Goal: Communication & Community: Answer question/provide support

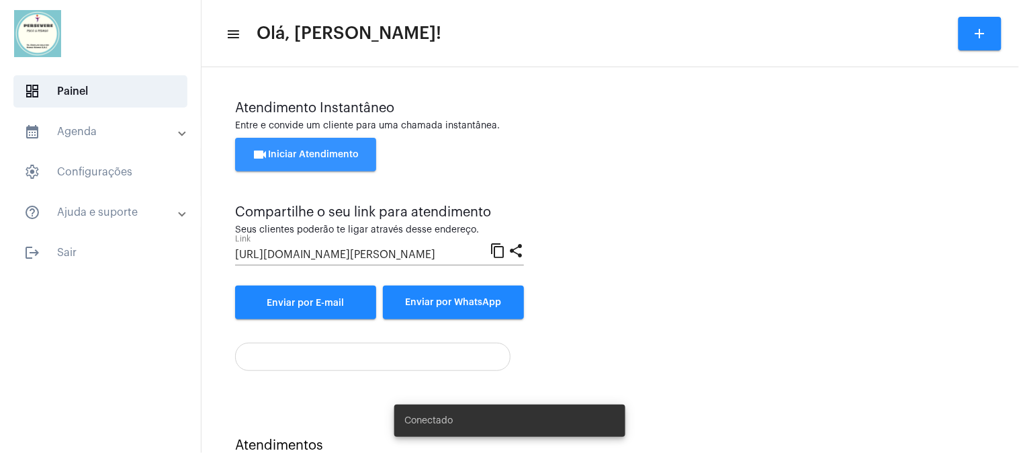
click at [331, 150] on span "videocam Iniciar Atendimento" at bounding box center [306, 154] width 107 height 9
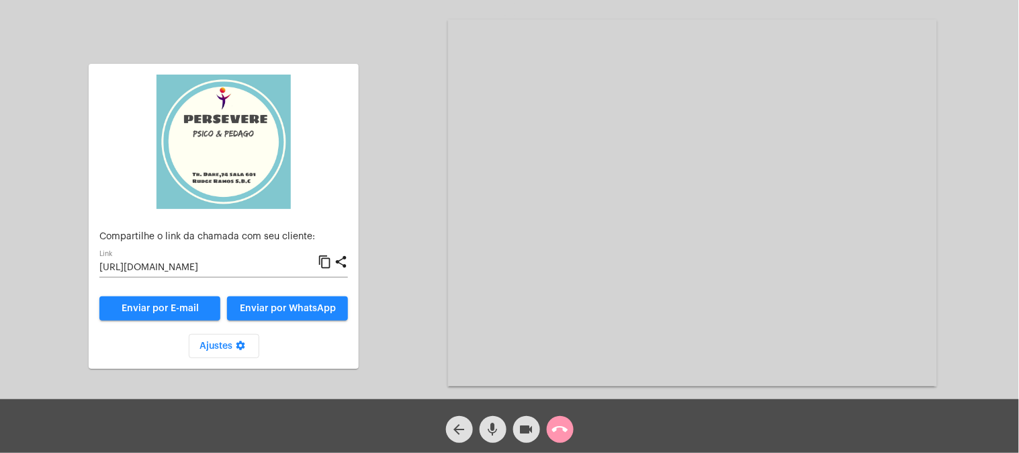
click at [327, 260] on mat-icon "content_copy" at bounding box center [325, 262] width 14 height 16
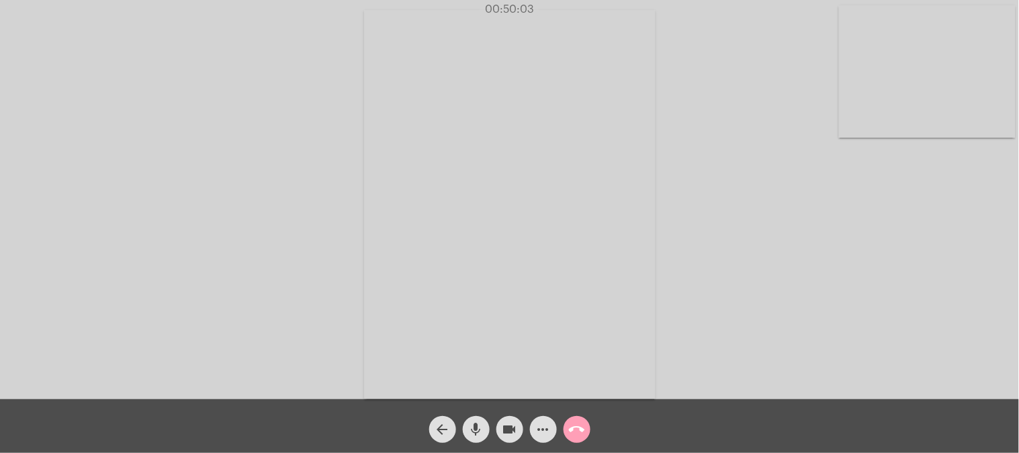
click at [570, 435] on mat-icon "call_end" at bounding box center [577, 429] width 16 height 16
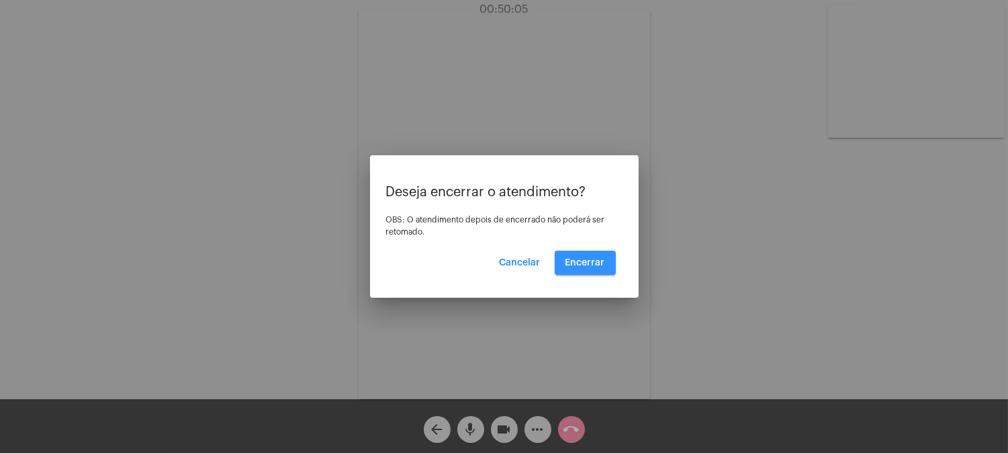
click at [593, 255] on button "Encerrar" at bounding box center [585, 263] width 61 height 24
